Goal: Complete application form

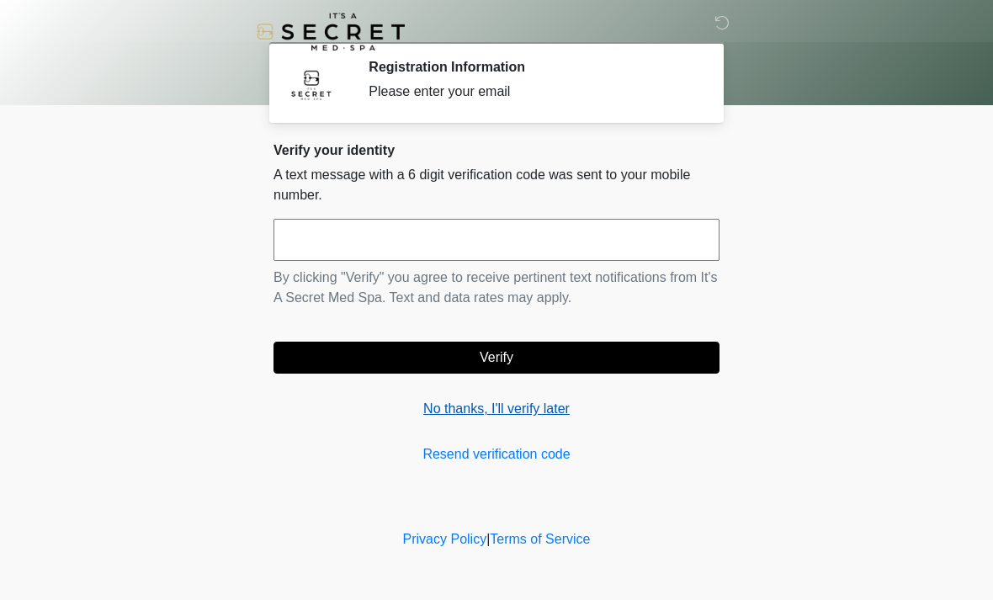
click at [520, 412] on link "No thanks, I'll verify later" at bounding box center [497, 409] width 446 height 20
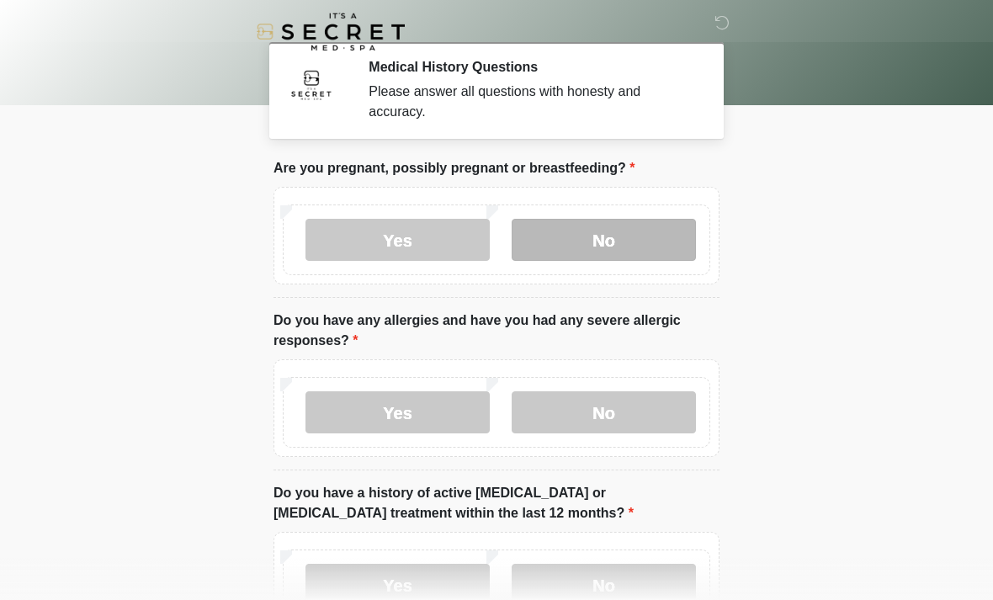
click at [584, 230] on label "No" at bounding box center [604, 240] width 184 height 42
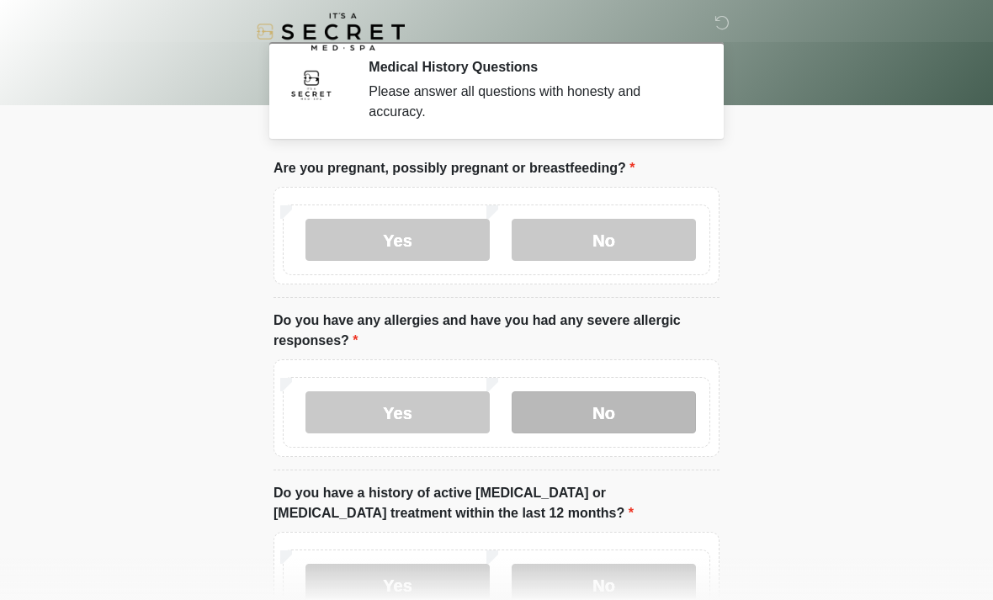
click at [562, 400] on label "No" at bounding box center [604, 412] width 184 height 42
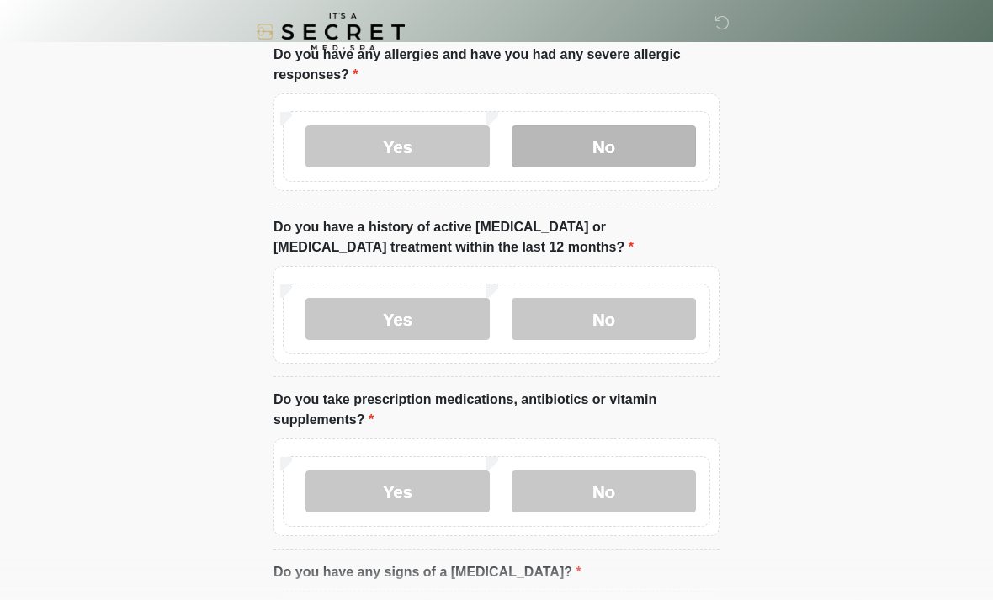
scroll to position [269, 0]
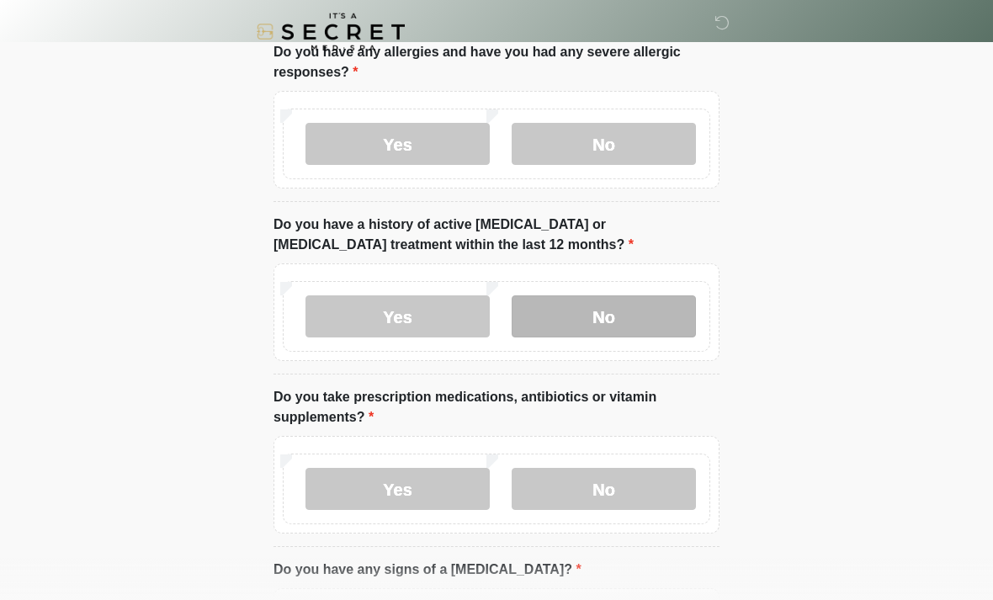
click at [625, 304] on label "No" at bounding box center [604, 316] width 184 height 42
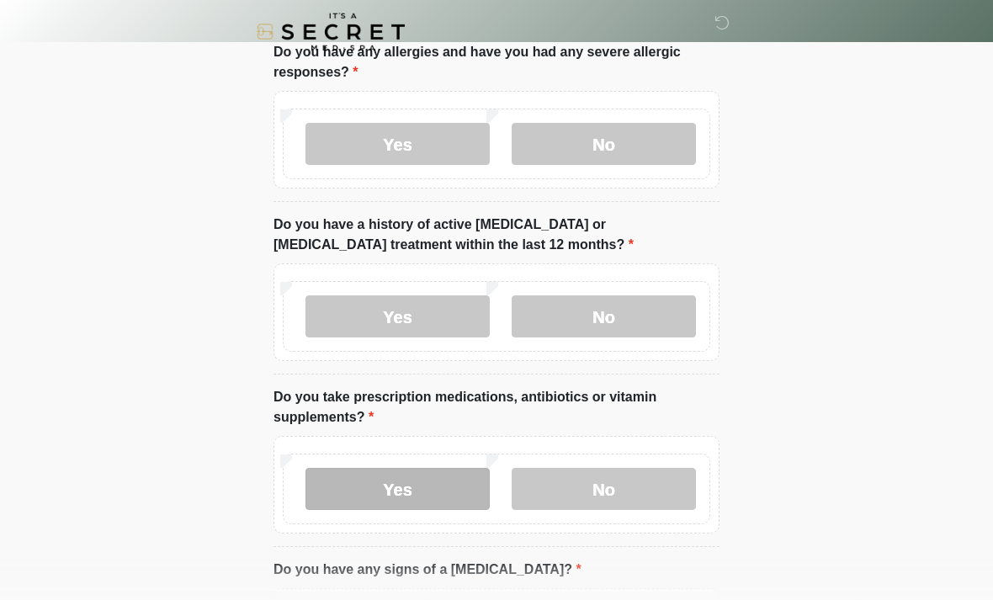
click at [421, 492] on label "Yes" at bounding box center [398, 489] width 184 height 42
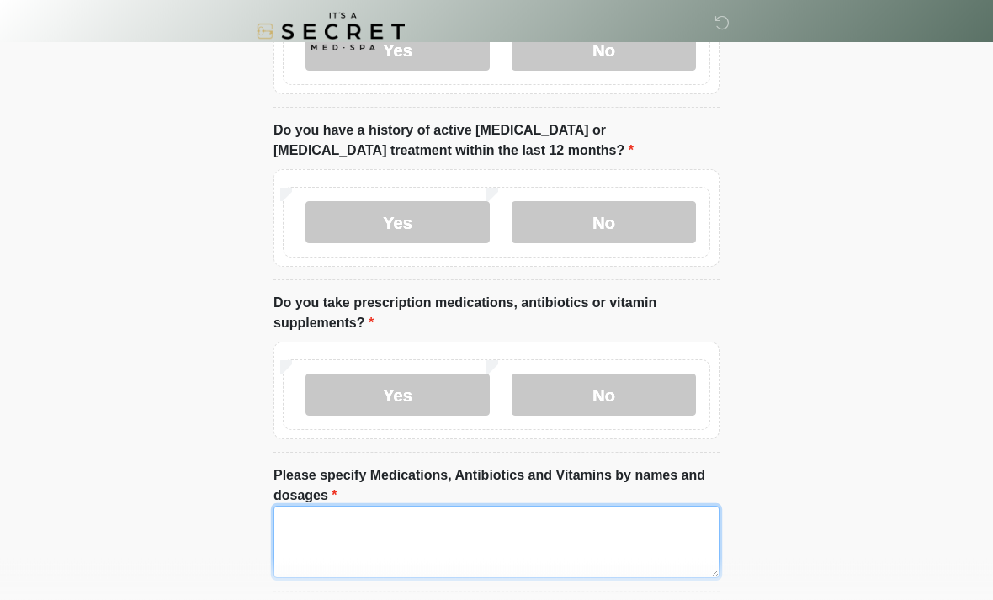
click at [554, 541] on textarea "Please specify Medications, Antibiotics and Vitamins by names and dosages" at bounding box center [497, 543] width 446 height 72
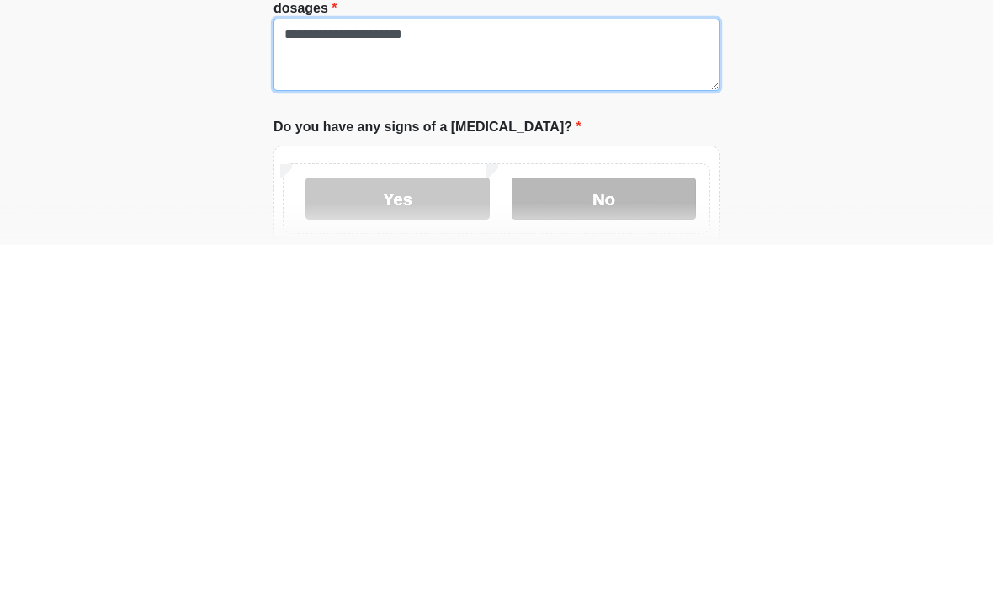
type textarea "**********"
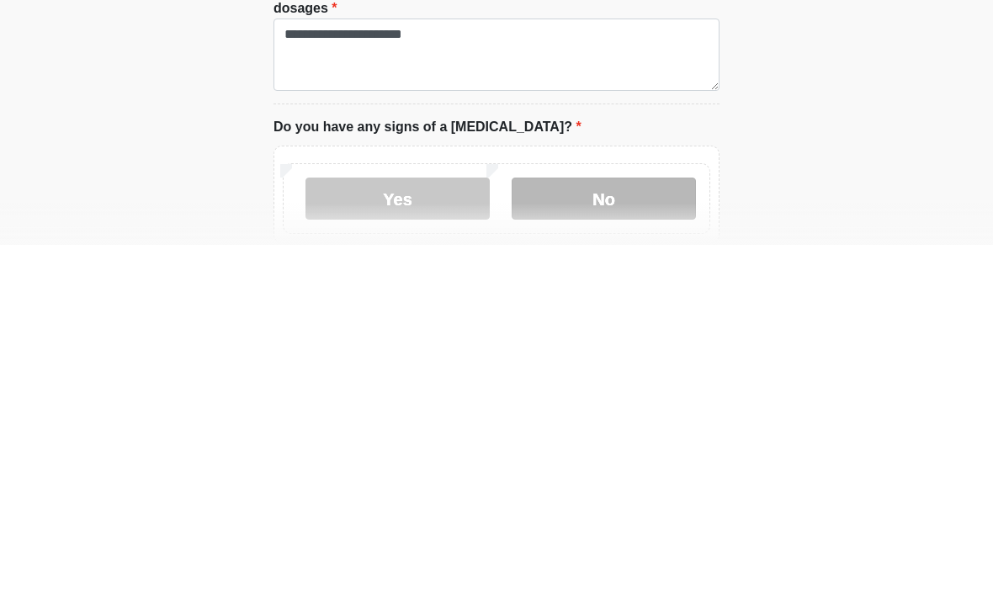
click at [601, 533] on label "No" at bounding box center [604, 554] width 184 height 42
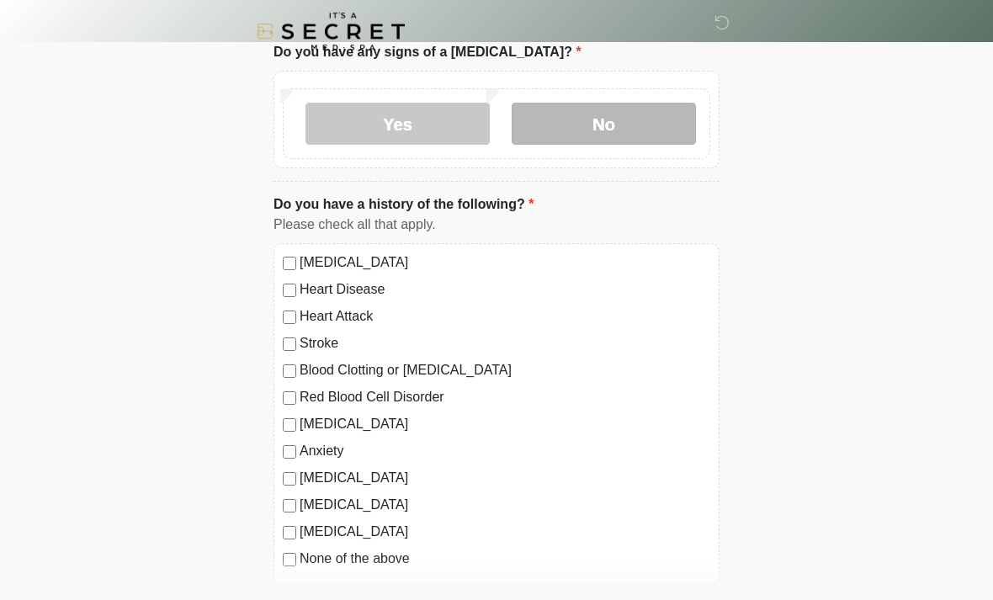
scroll to position [925, 0]
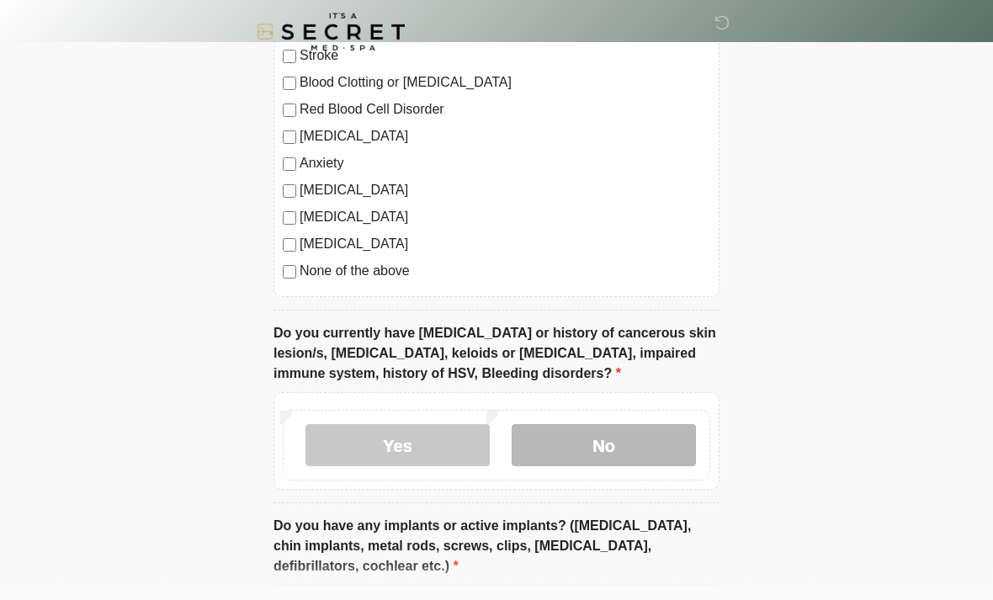
click at [610, 450] on label "No" at bounding box center [604, 445] width 184 height 42
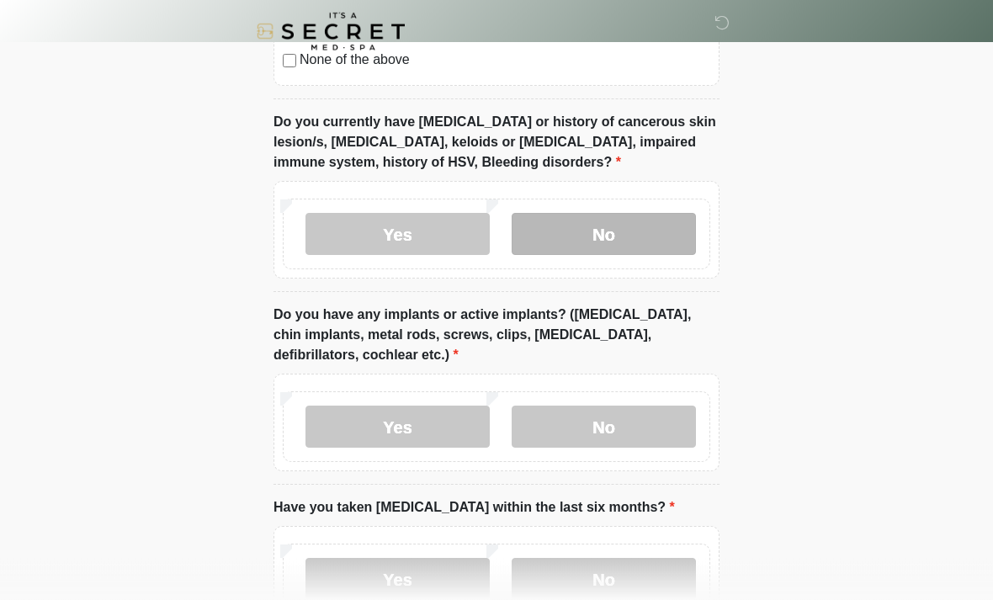
scroll to position [1433, 0]
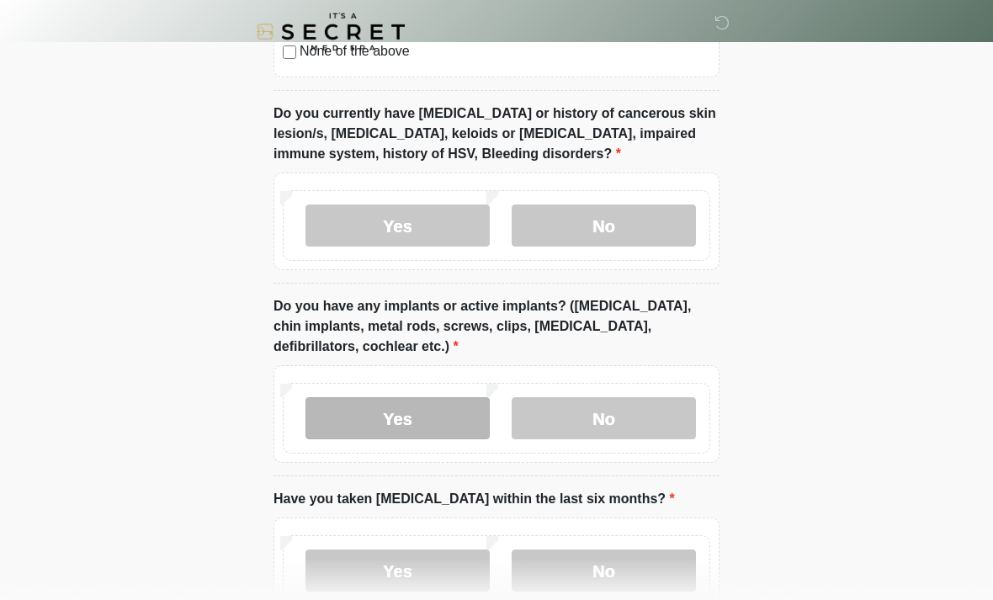
click at [422, 407] on label "Yes" at bounding box center [398, 418] width 184 height 42
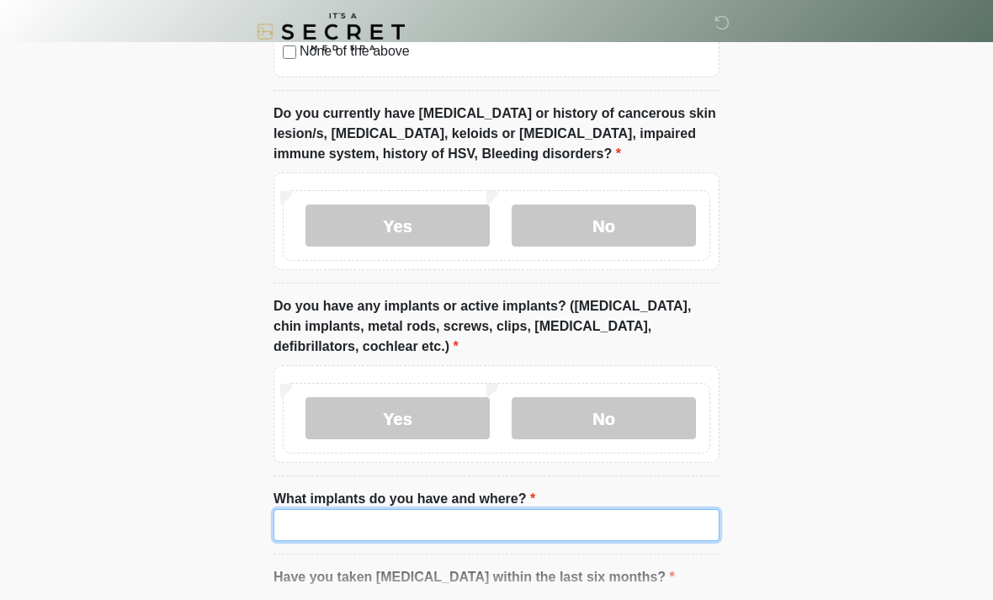
click at [509, 515] on input "What implants do you have and where?" at bounding box center [497, 525] width 446 height 32
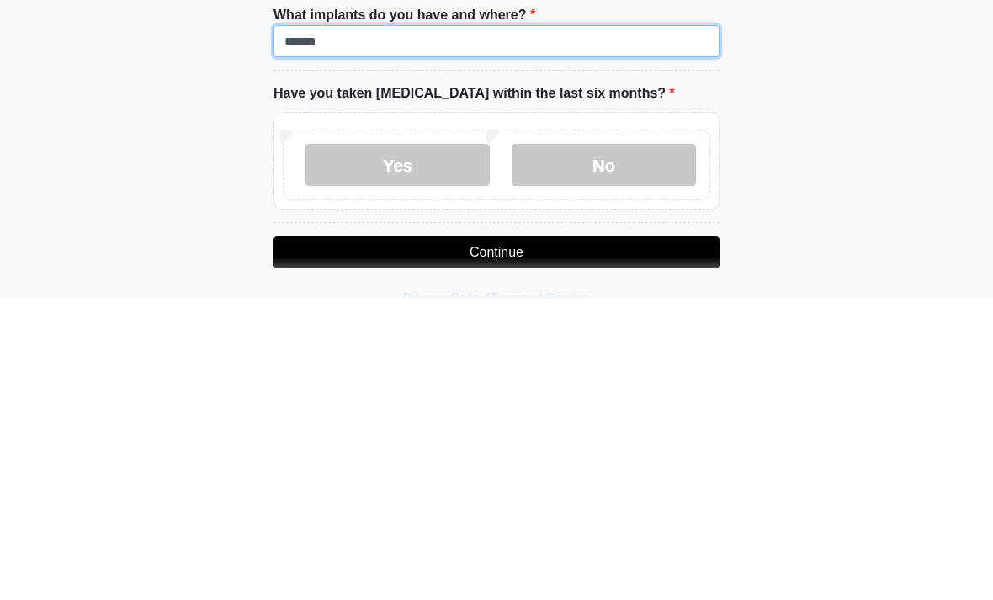
scroll to position [1618, 0]
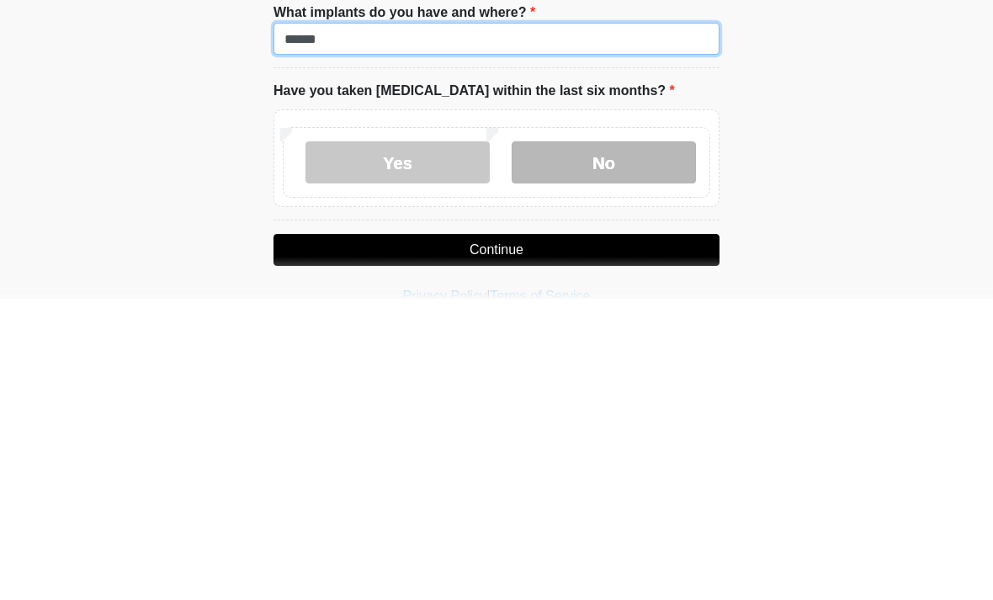
type input "******"
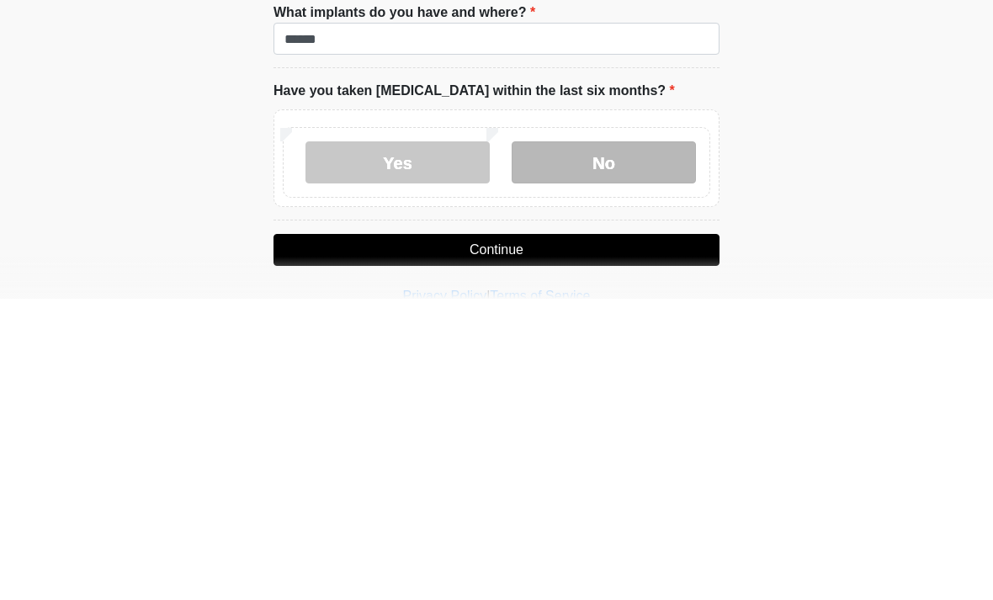
click at [592, 443] on label "No" at bounding box center [604, 464] width 184 height 42
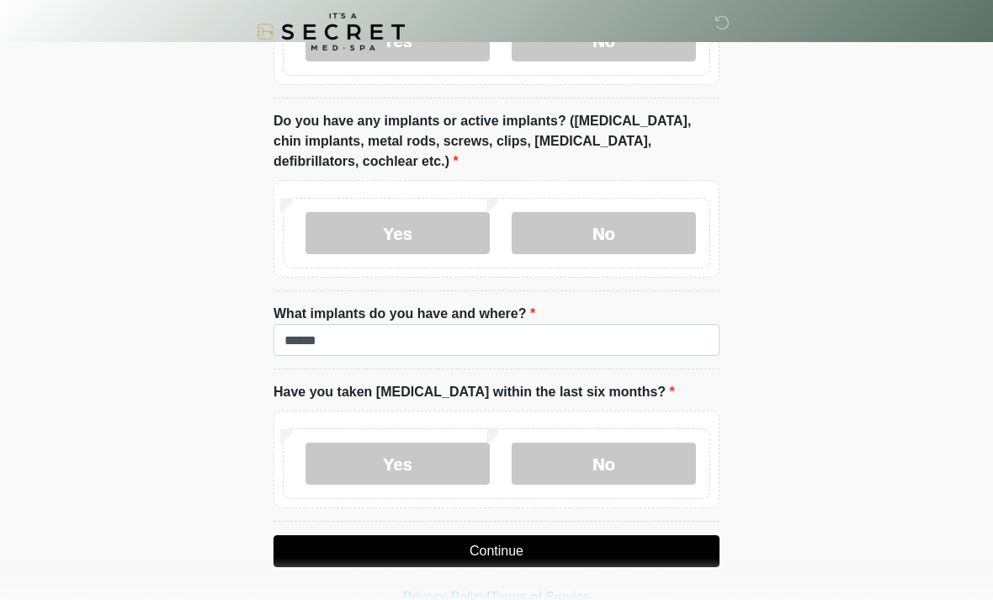
click at [577, 540] on button "Continue" at bounding box center [497, 551] width 446 height 32
click at [530, 549] on button "Continue" at bounding box center [497, 551] width 446 height 32
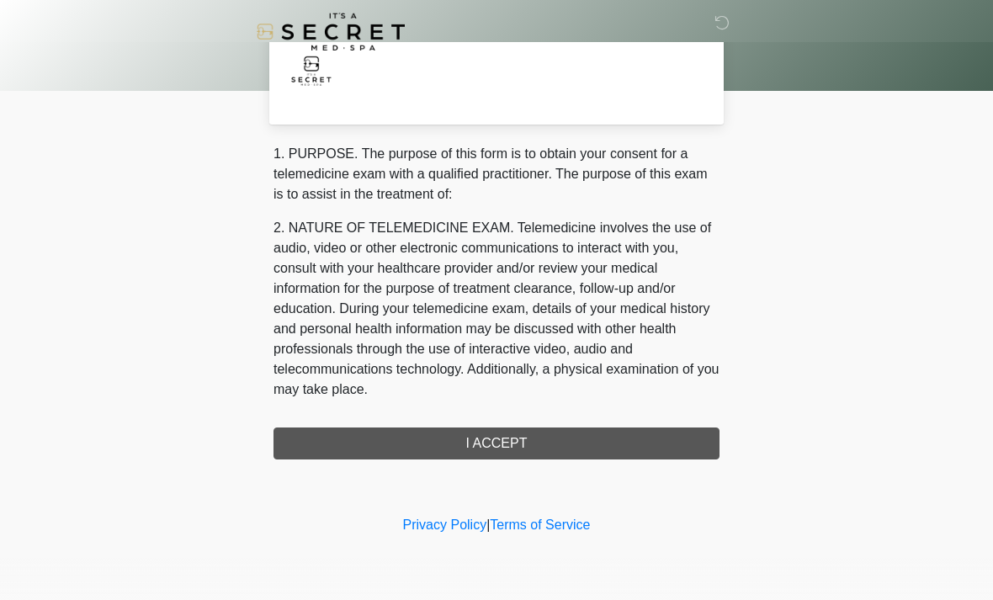
scroll to position [0, 0]
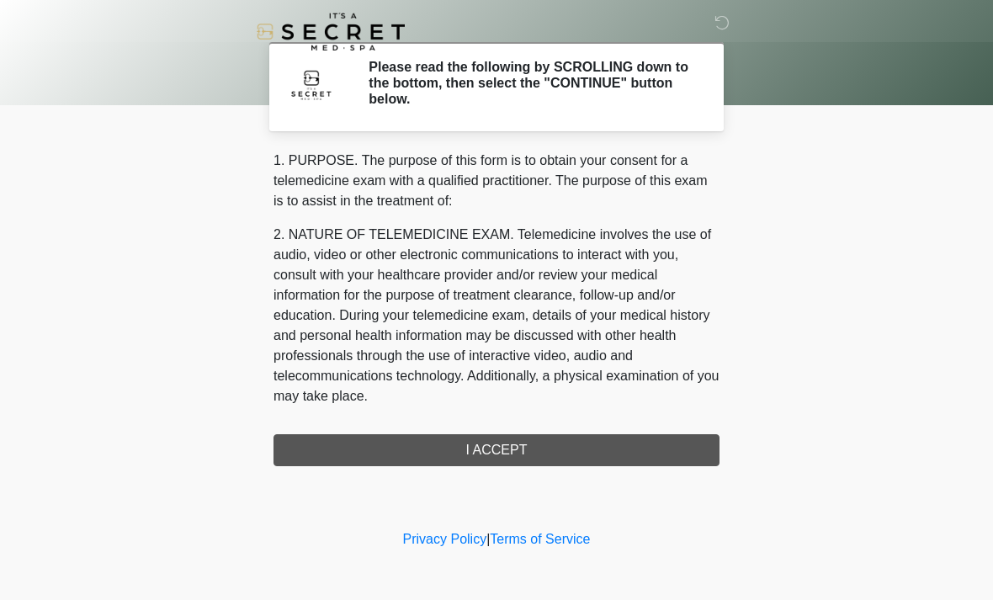
click at [532, 452] on div "1. PURPOSE. The purpose of this form is to obtain your consent for a telemedici…" at bounding box center [497, 309] width 446 height 316
click at [476, 452] on div "1. PURPOSE. The purpose of this form is to obtain your consent for a telemedici…" at bounding box center [497, 309] width 446 height 316
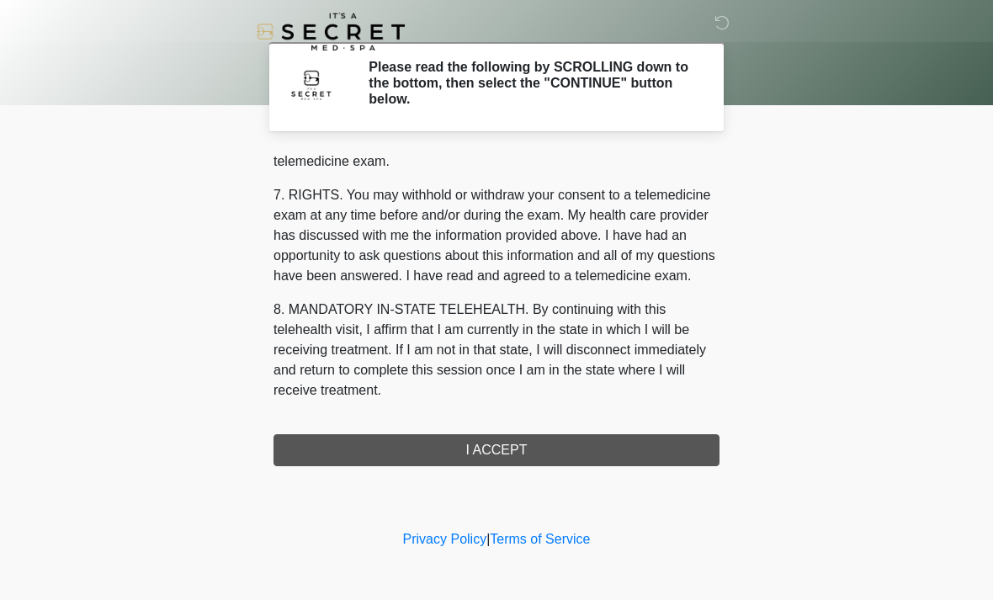
scroll to position [713, 0]
click at [506, 450] on button "I ACCEPT" at bounding box center [497, 450] width 446 height 32
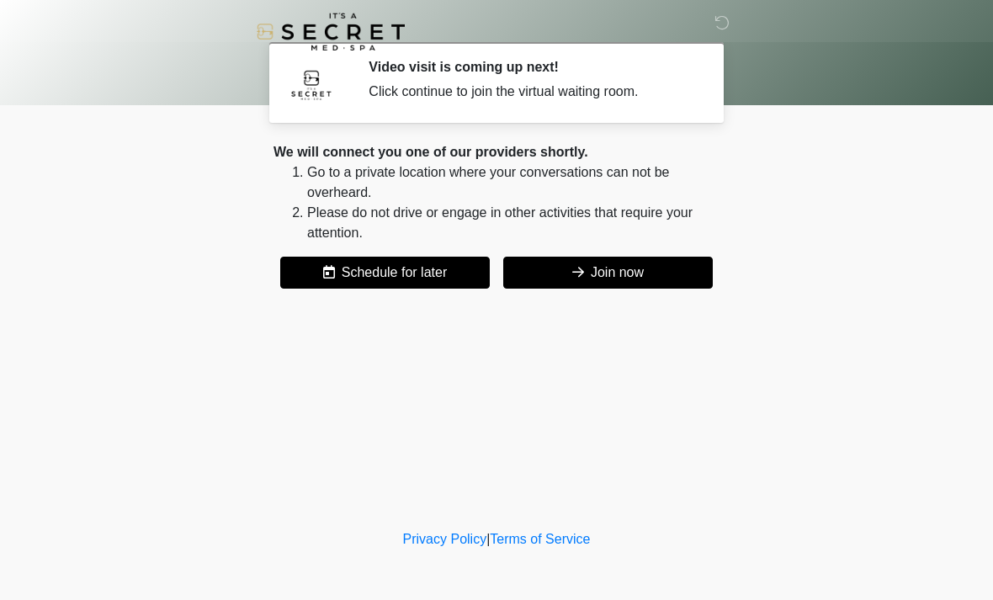
click at [605, 273] on button "Join now" at bounding box center [608, 273] width 210 height 32
click at [613, 275] on button "Join now" at bounding box center [608, 273] width 210 height 32
